Goal: Browse casually

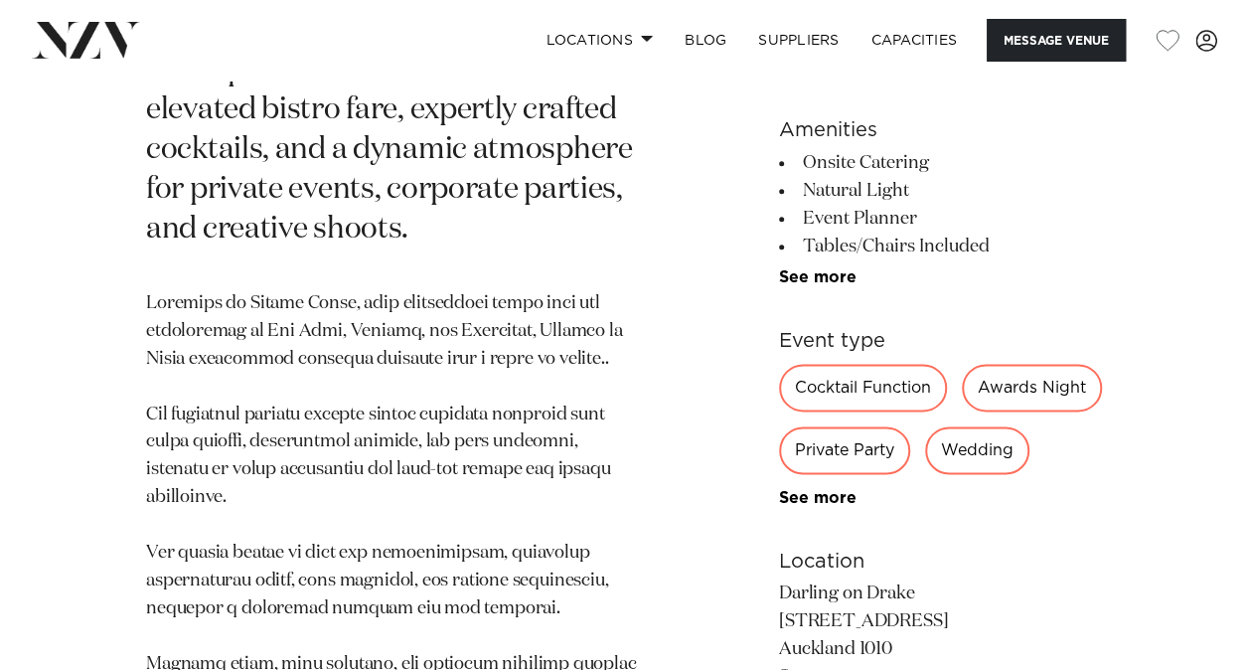
scroll to position [1104, 0]
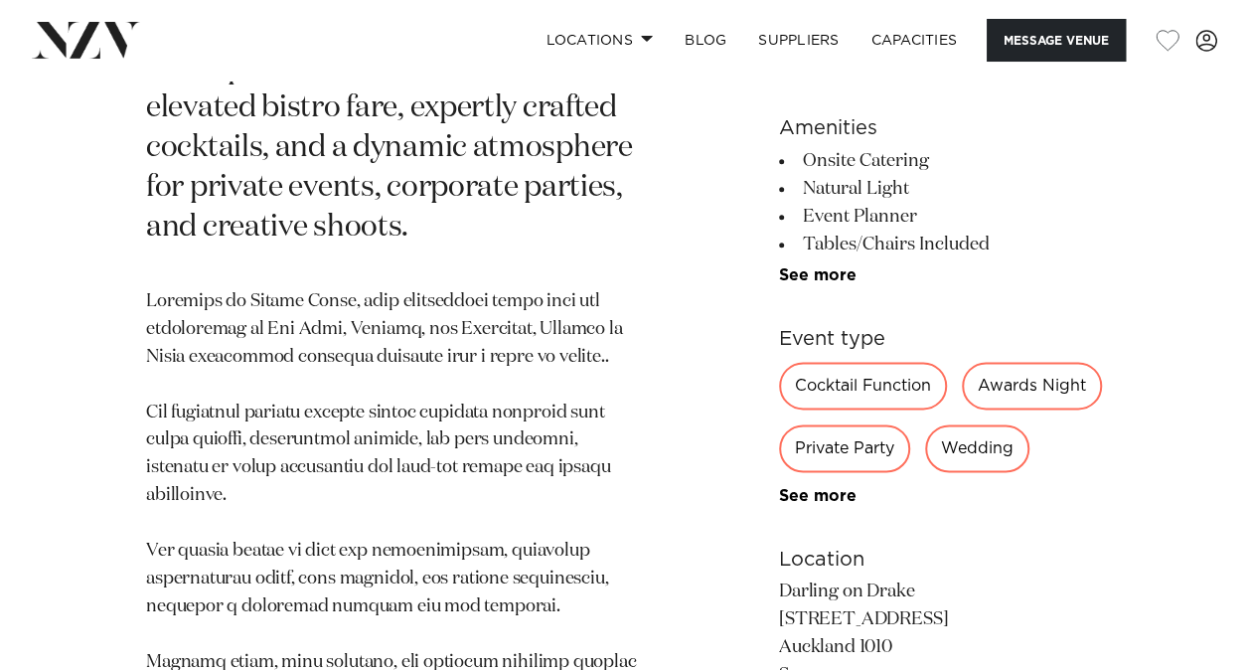
drag, startPoint x: 664, startPoint y: 413, endPoint x: 455, endPoint y: 486, distance: 221.0
click at [455, 486] on p at bounding box center [392, 634] width 492 height 693
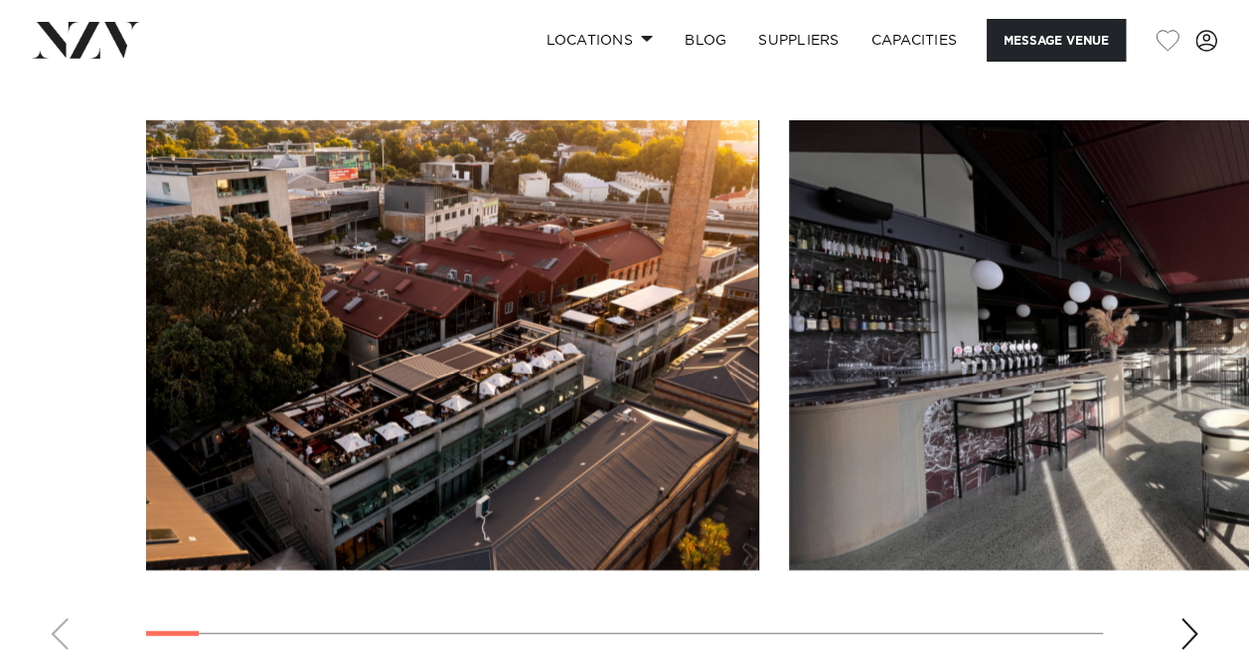
scroll to position [2090, 0]
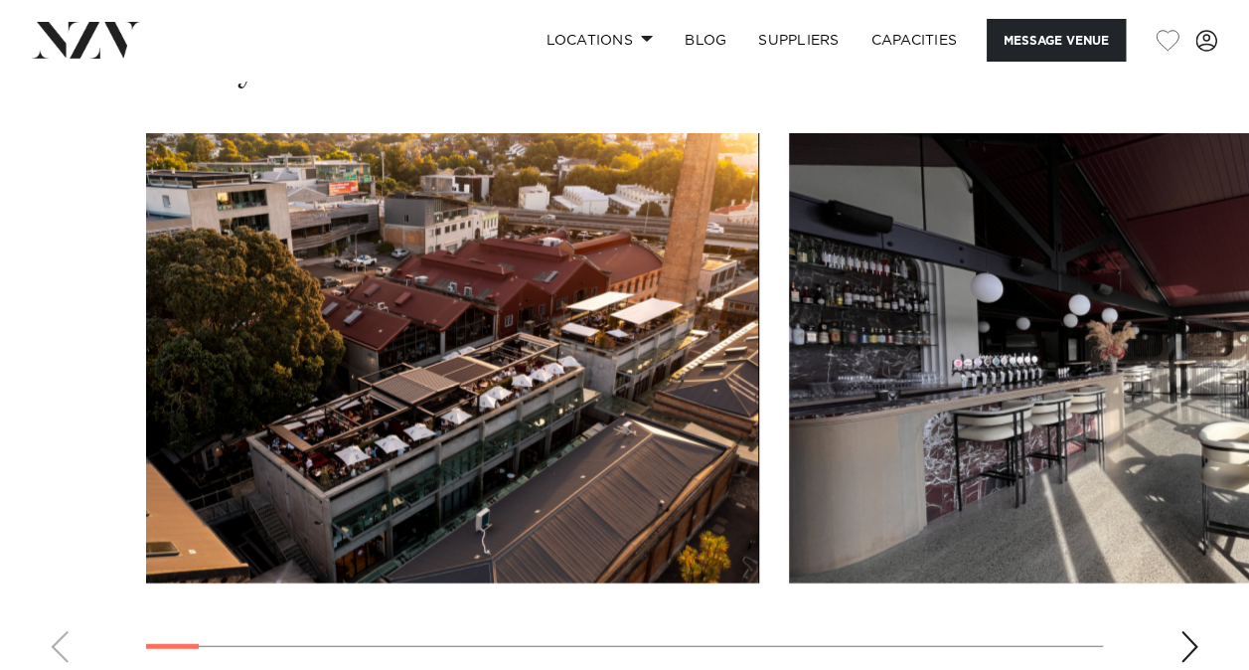
click at [1196, 631] on div "Next slide" at bounding box center [1190, 647] width 20 height 32
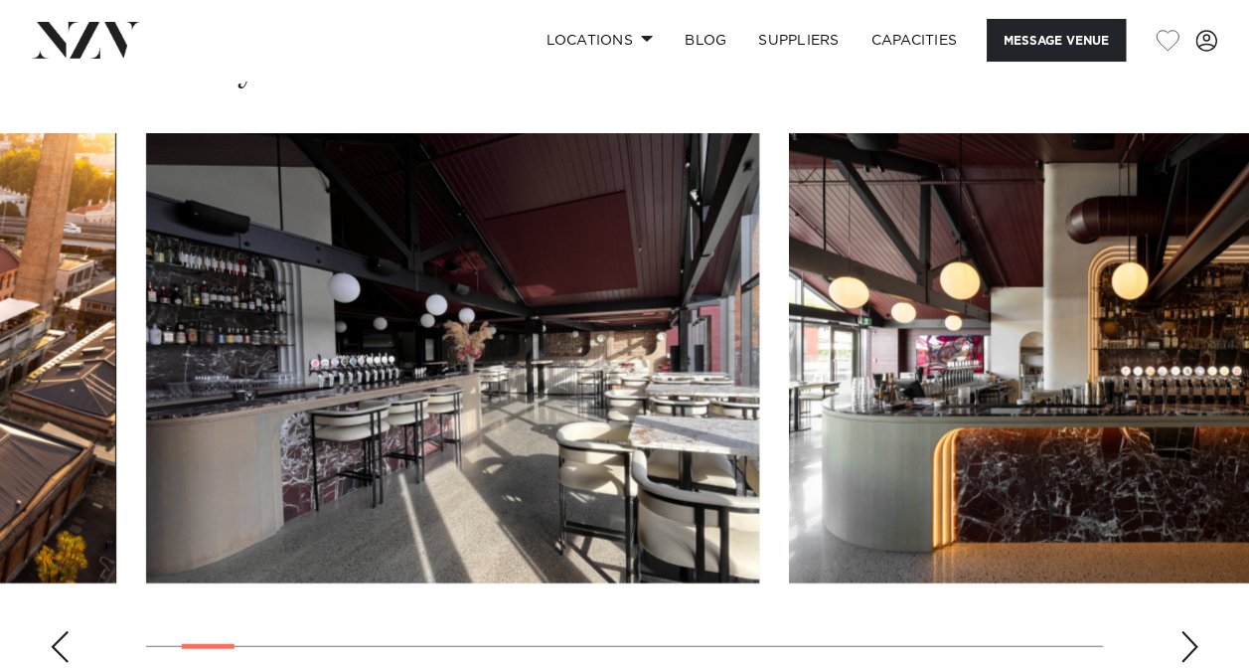
click at [1196, 631] on div "Next slide" at bounding box center [1190, 647] width 20 height 32
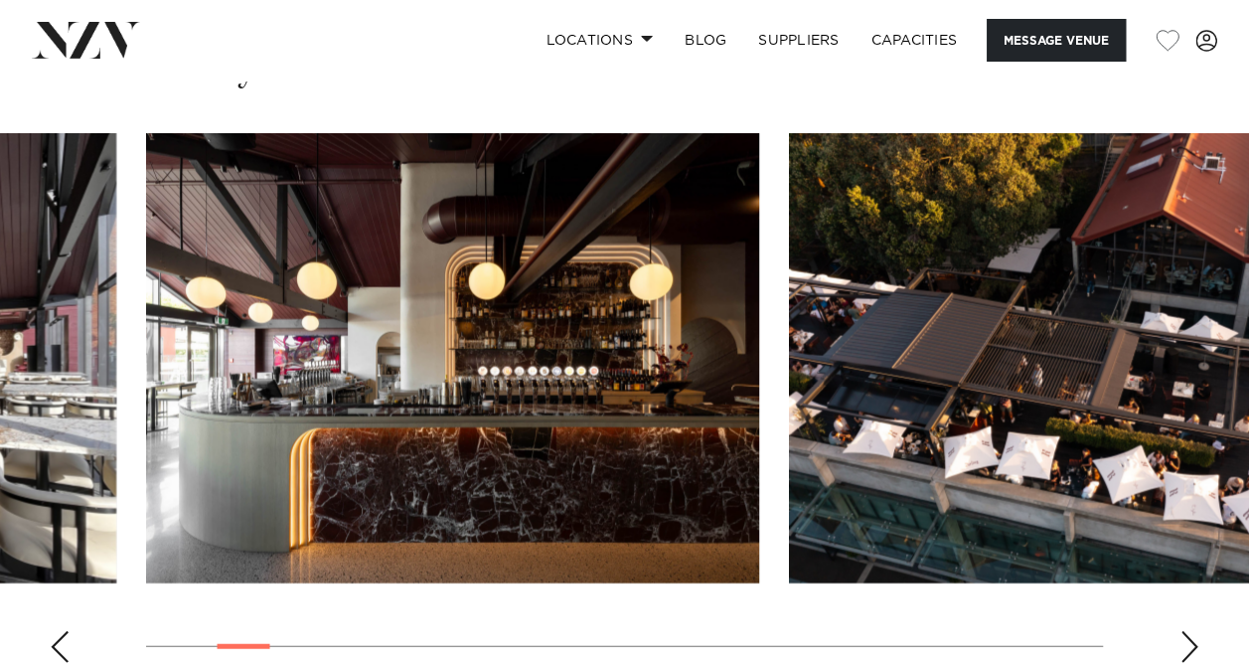
click at [1196, 631] on div "Next slide" at bounding box center [1190, 647] width 20 height 32
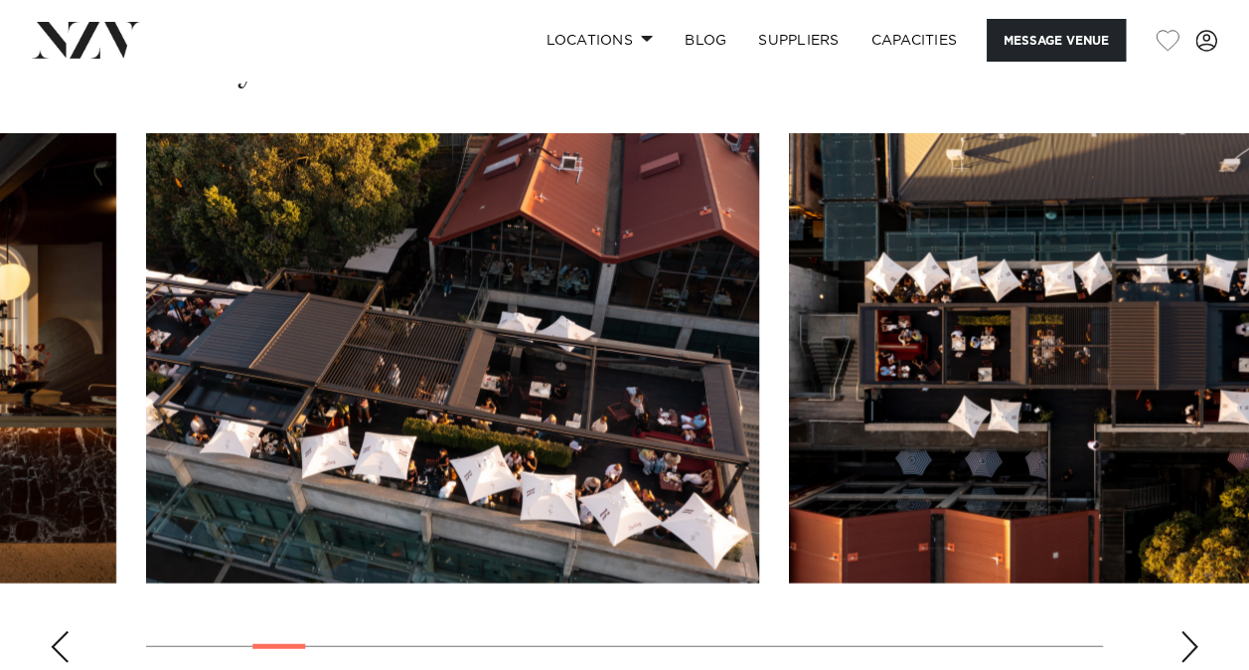
click at [1196, 631] on div "Next slide" at bounding box center [1190, 647] width 20 height 32
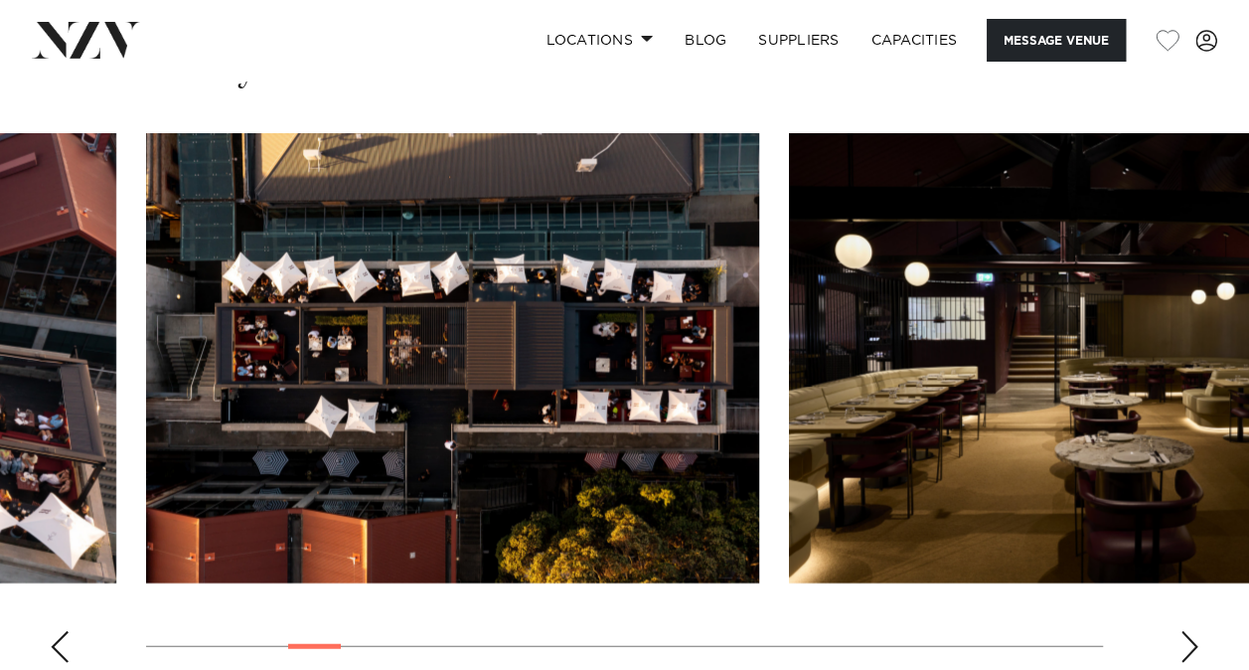
click at [1196, 631] on div "Next slide" at bounding box center [1190, 647] width 20 height 32
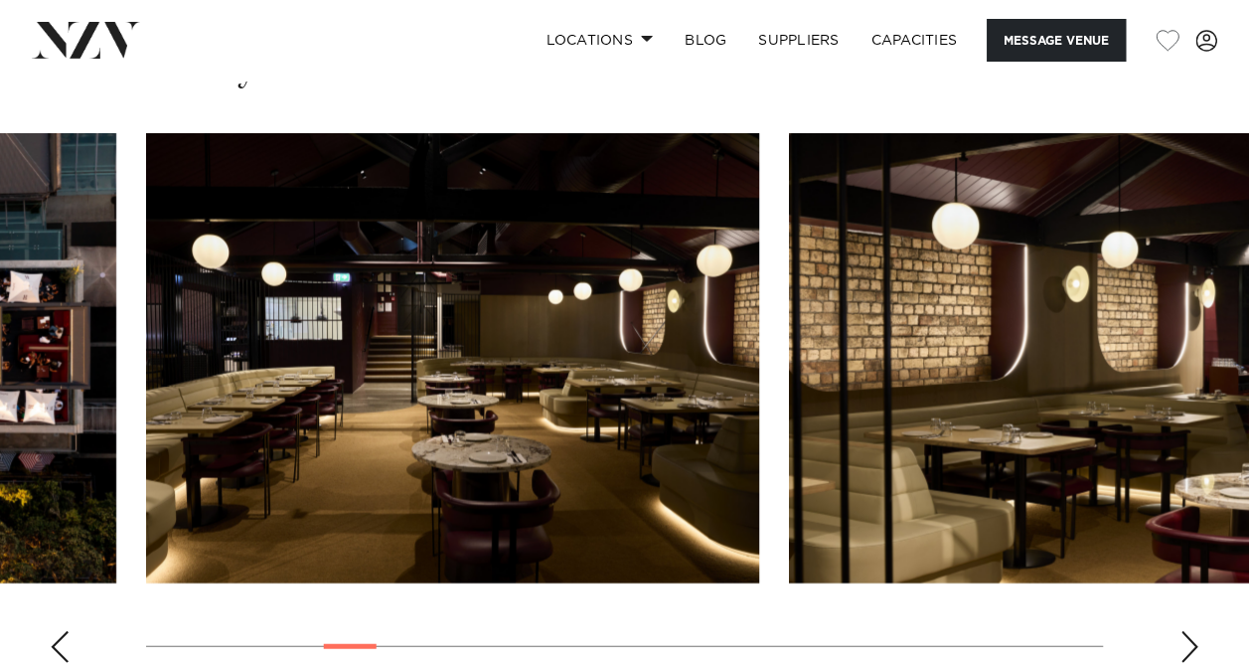
click at [1196, 631] on div "Next slide" at bounding box center [1190, 647] width 20 height 32
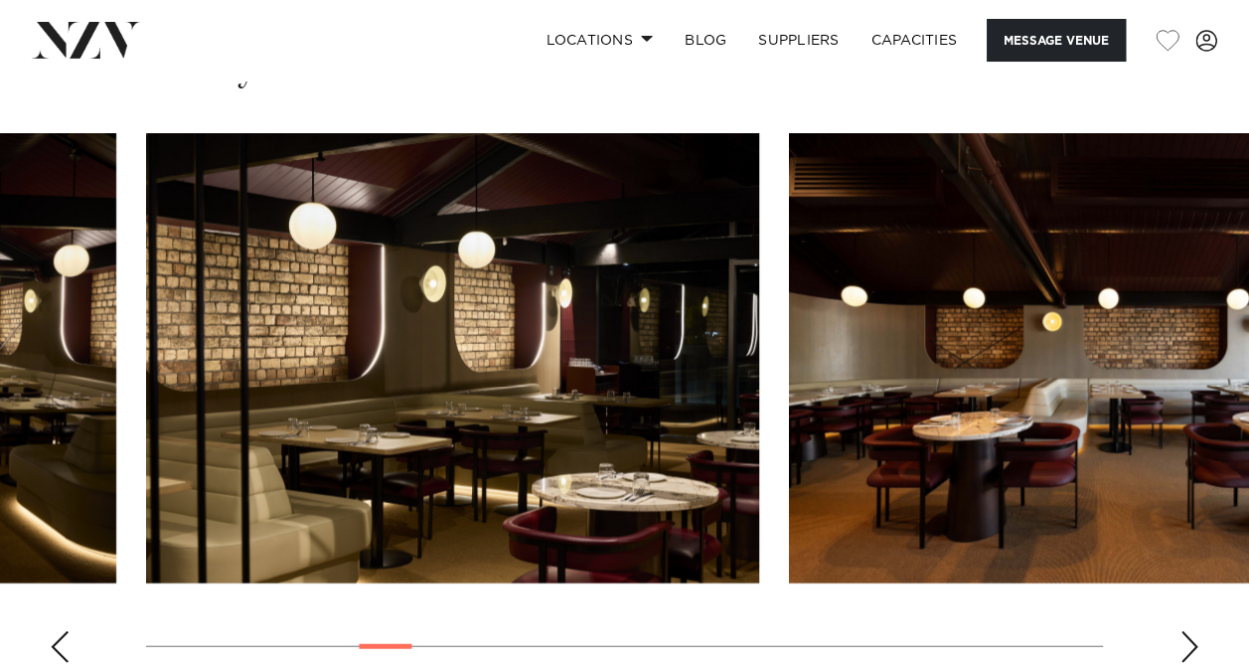
click at [1196, 631] on div "Next slide" at bounding box center [1190, 647] width 20 height 32
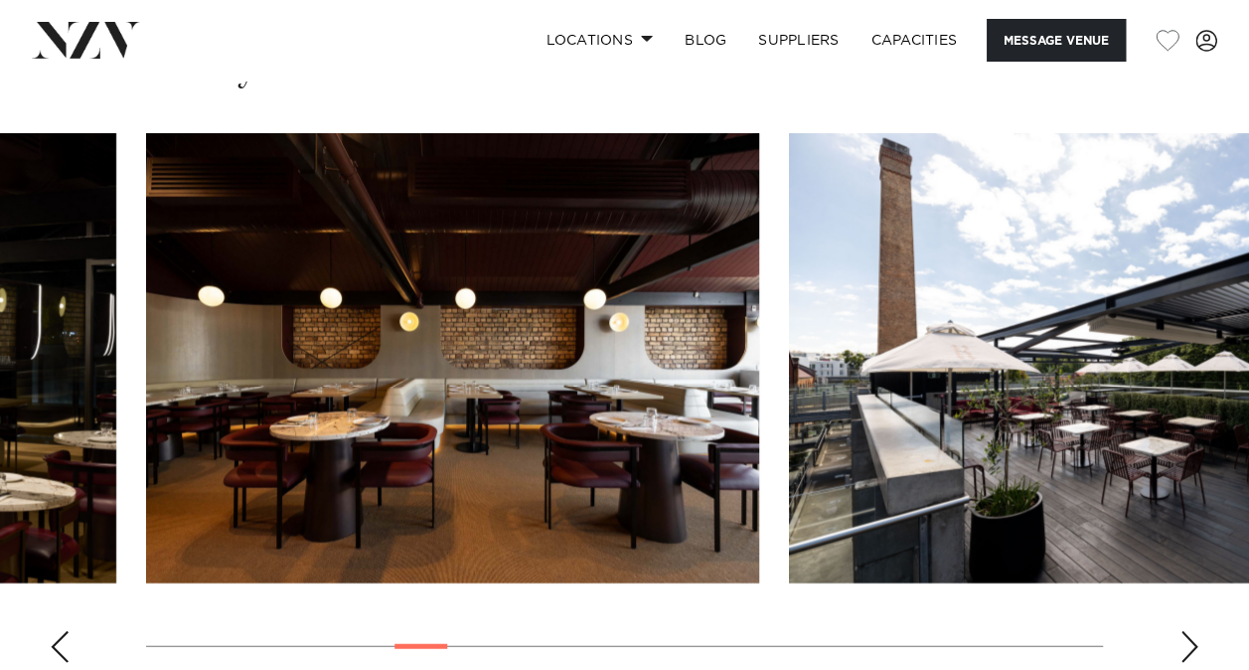
click at [1196, 631] on div "Next slide" at bounding box center [1190, 647] width 20 height 32
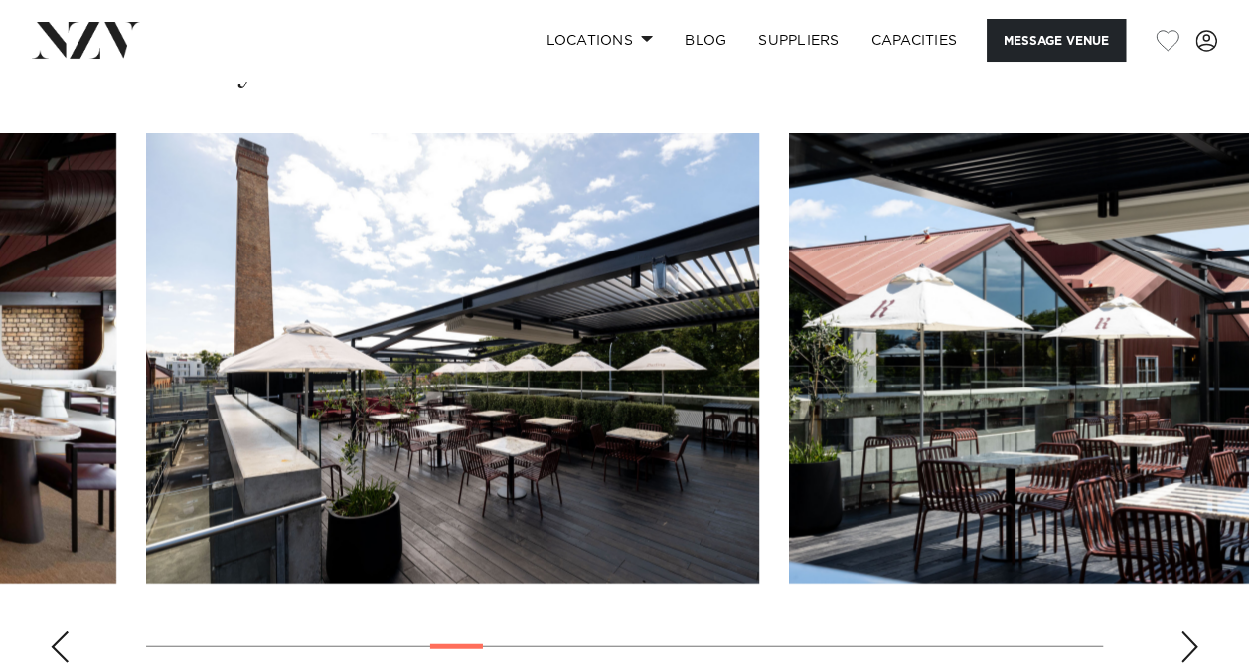
click at [1196, 631] on div "Next slide" at bounding box center [1190, 647] width 20 height 32
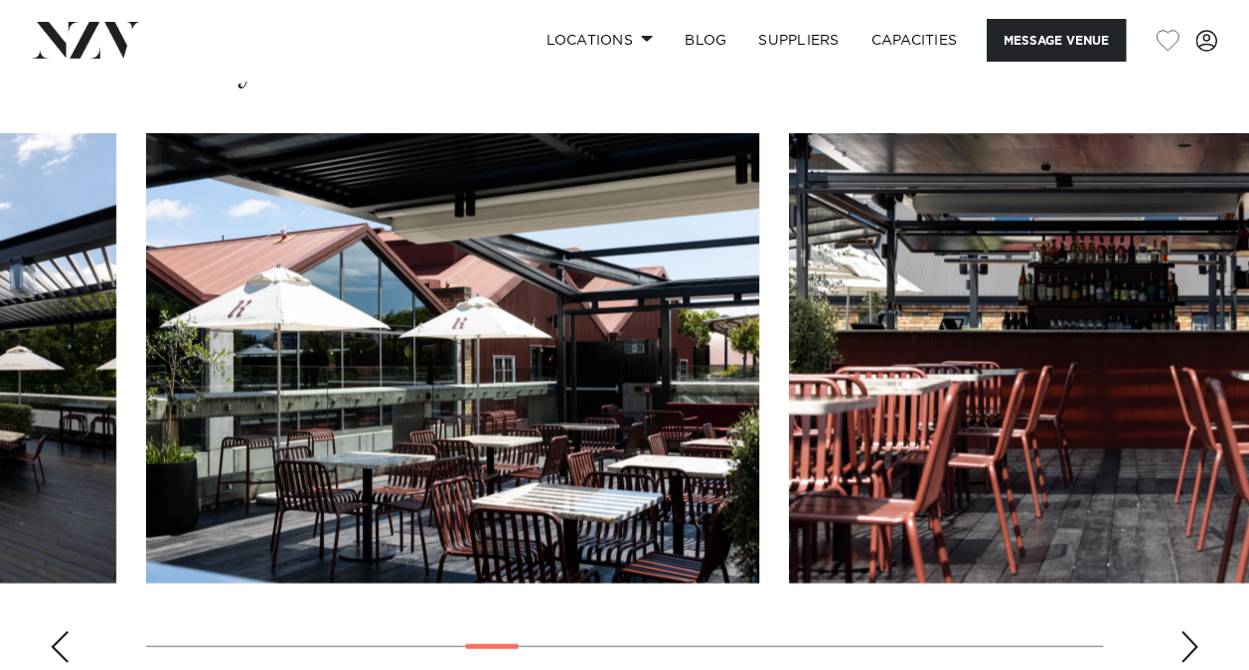
click at [1196, 631] on div "Next slide" at bounding box center [1190, 647] width 20 height 32
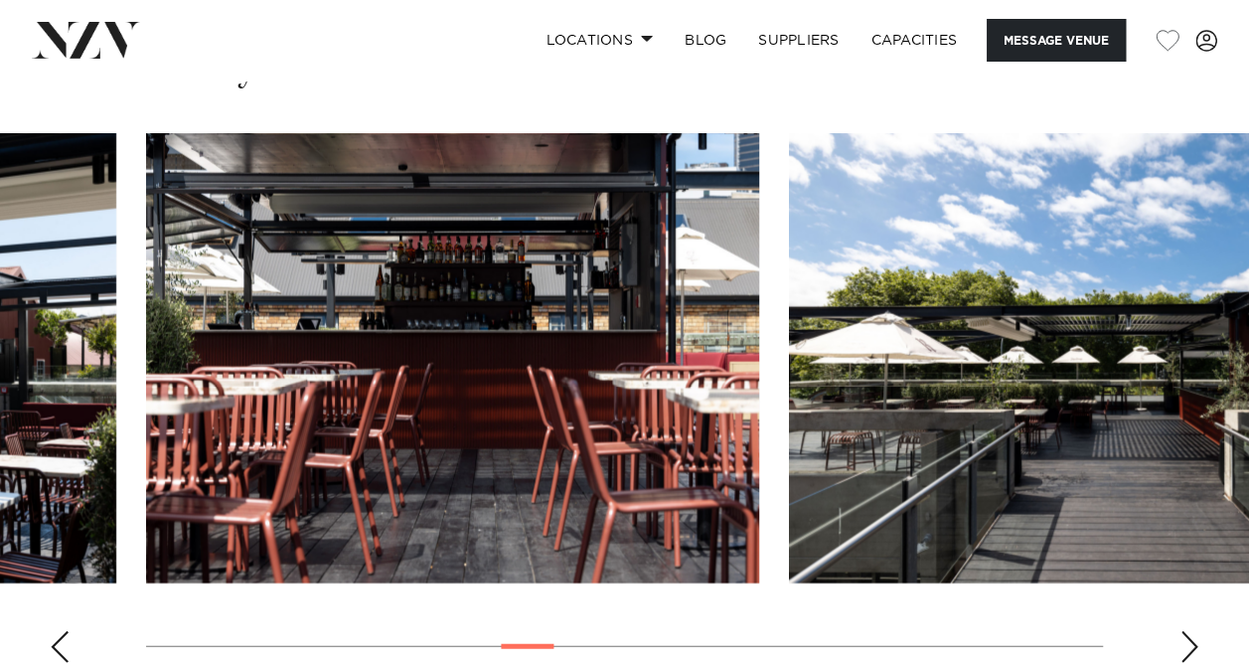
click at [1196, 631] on div "Next slide" at bounding box center [1190, 647] width 20 height 32
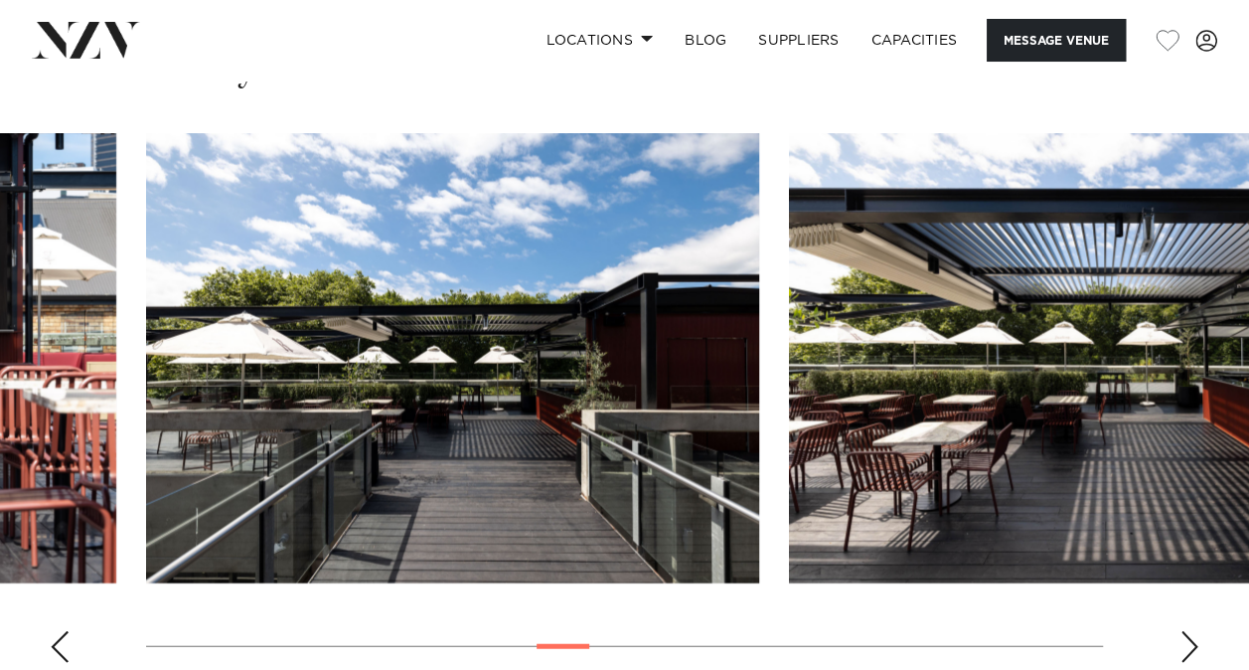
click at [1196, 631] on div "Next slide" at bounding box center [1190, 647] width 20 height 32
